Goal: Navigation & Orientation: Find specific page/section

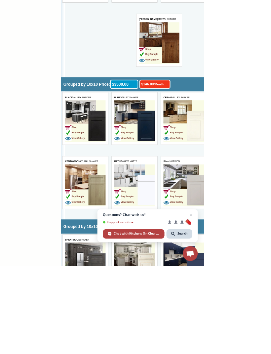
scroll to position [1103, 0]
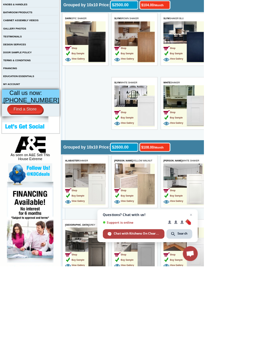
scroll to position [175, 0]
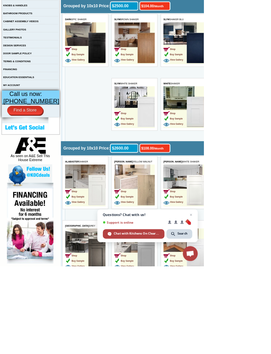
click at [223, 154] on td "Shop Buy Sample View Gallery" at bounding box center [212, 158] width 31 height 42
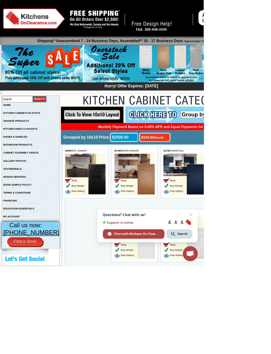
click at [44, 173] on link "KITCHEN SINKS & FAUCETS" at bounding box center [26, 172] width 45 height 4
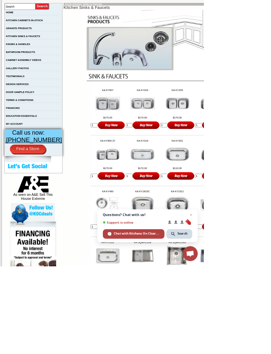
scroll to position [123, 0]
click at [28, 103] on link "TESTIMONIALS" at bounding box center [20, 102] width 24 height 4
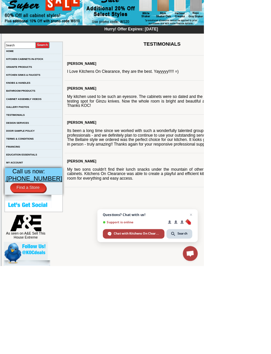
scroll to position [74, 0]
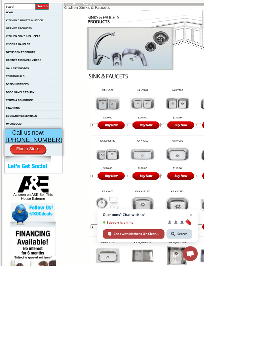
scroll to position [123, 0]
